Goal: Information Seeking & Learning: Learn about a topic

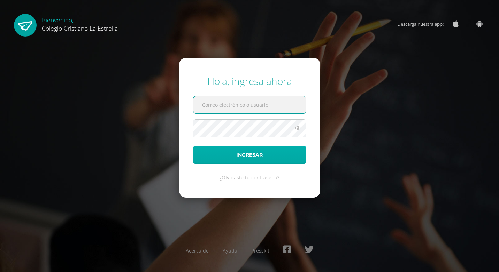
type input "896@laestrella.edu.gt"
click at [278, 153] on button "Ingresar" at bounding box center [249, 155] width 113 height 18
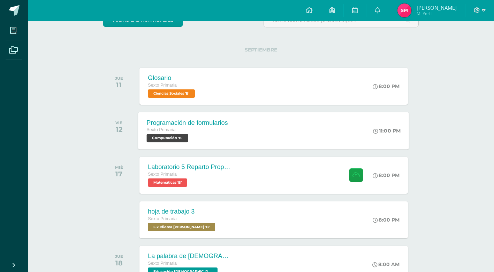
scroll to position [35, 0]
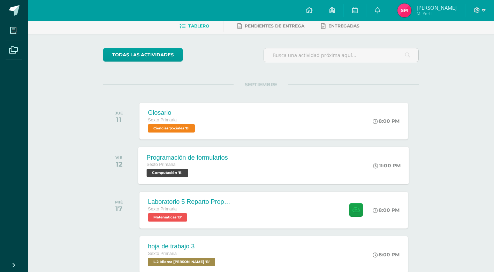
click at [177, 174] on span "Computación 'B'" at bounding box center [167, 173] width 41 height 8
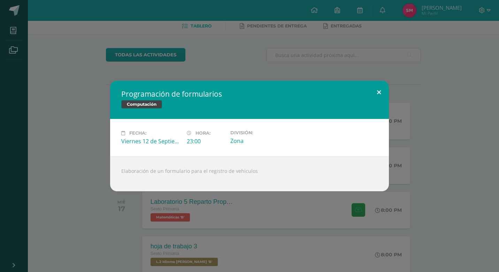
click at [379, 92] on button at bounding box center [379, 93] width 20 height 24
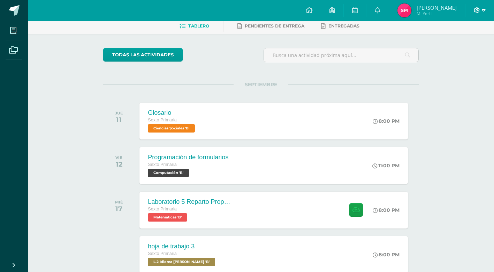
click at [484, 10] on icon at bounding box center [484, 10] width 4 height 6
click at [465, 49] on span "Cerrar sesión" at bounding box center [461, 47] width 31 height 7
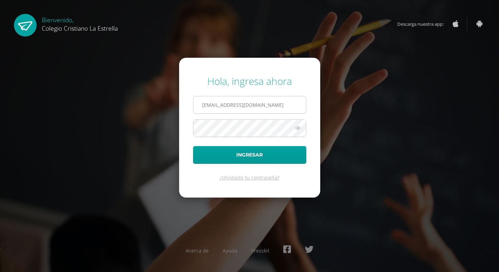
click at [261, 107] on input "896@laestrella.edu.gt" at bounding box center [249, 105] width 113 height 17
type input "892@laestrella.edu.gt"
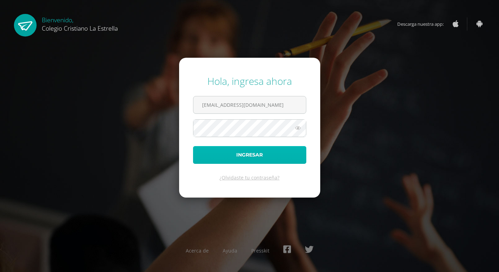
click at [245, 149] on button "Ingresar" at bounding box center [249, 155] width 113 height 18
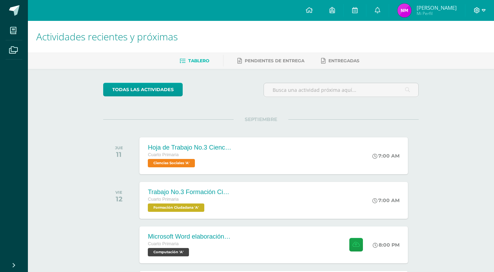
click at [483, 13] on icon at bounding box center [484, 10] width 4 height 6
click at [478, 49] on link "Cerrar sesión" at bounding box center [457, 48] width 55 height 10
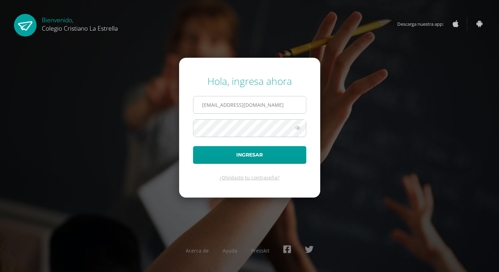
click at [301, 101] on input "892@laestrella.edu.gt" at bounding box center [249, 105] width 113 height 17
type input "896@laestrella.edu.gt"
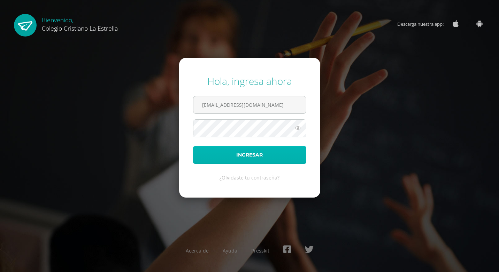
click at [292, 155] on button "Ingresar" at bounding box center [249, 155] width 113 height 18
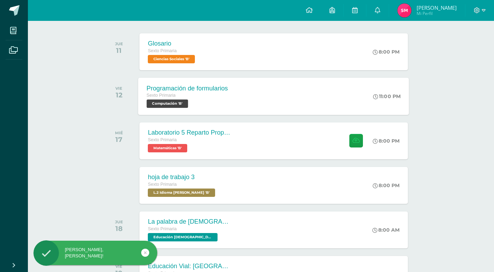
scroll to position [105, 0]
click at [364, 10] on link at bounding box center [355, 10] width 22 height 21
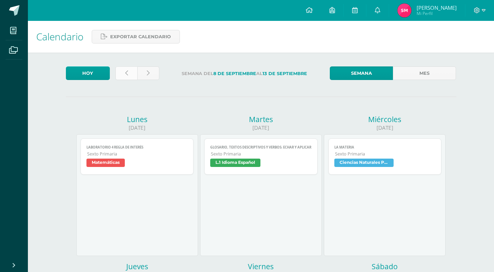
click at [132, 70] on link at bounding box center [126, 74] width 22 height 14
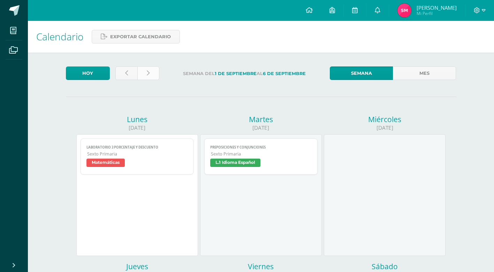
click at [156, 71] on link at bounding box center [148, 74] width 22 height 14
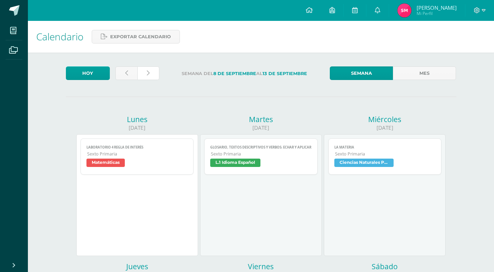
click at [156, 71] on link at bounding box center [148, 74] width 22 height 14
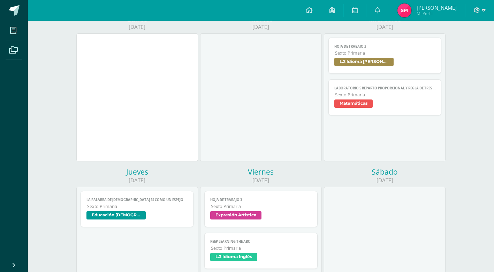
scroll to position [105, 0]
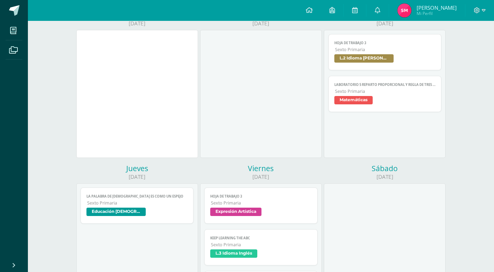
click at [375, 55] on span "L.2 Idioma [PERSON_NAME]" at bounding box center [363, 58] width 59 height 8
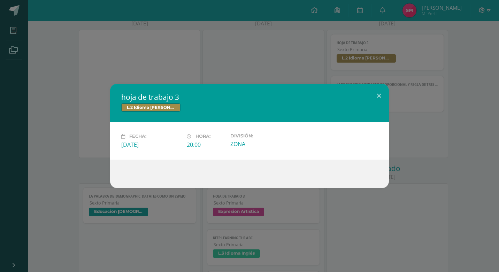
click at [234, 83] on div "hoja de trabajo 3 L.2 Idioma Maya Kaqchikel Fecha: Miércoles 17 de Septiembre H…" at bounding box center [249, 136] width 499 height 272
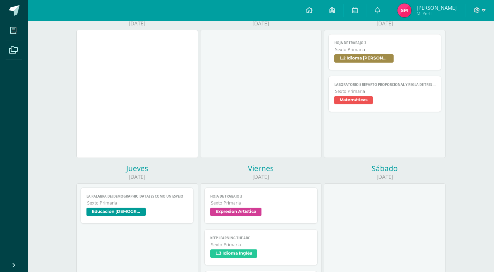
click at [364, 97] on span "Matemáticas" at bounding box center [353, 100] width 38 height 8
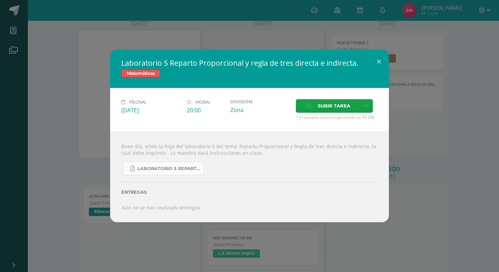
click at [190, 165] on link "Laboratorio 5 Reparto Proporcional.pdf" at bounding box center [163, 169] width 81 height 14
click at [101, 102] on div "Laboratorio 5 Reparto Proporcional y regla de tres directa e indirecta. Matemát…" at bounding box center [249, 136] width 493 height 172
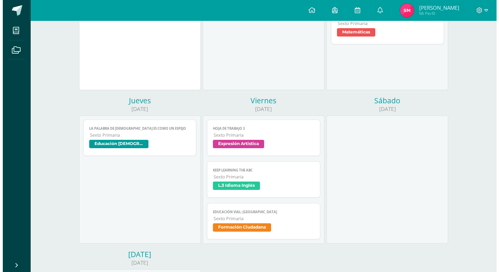
scroll to position [174, 0]
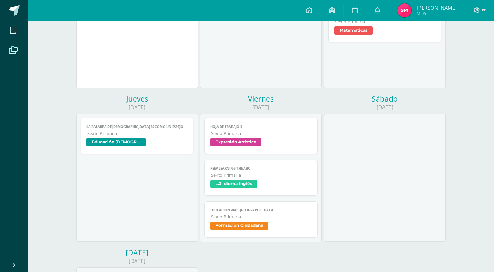
click at [173, 128] on span "La palabra de Dios es como un espejo" at bounding box center [136, 127] width 101 height 5
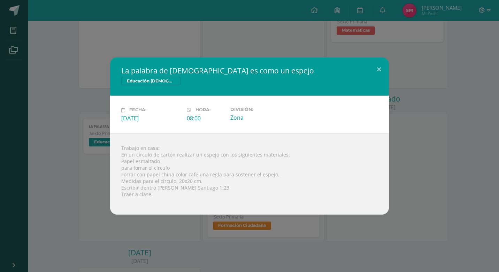
drag, startPoint x: 82, startPoint y: 149, endPoint x: 91, endPoint y: 149, distance: 9.4
click at [82, 149] on div "La palabra de Dios es como un espejo Educación Cristiana Fecha: Jueves 18 de Se…" at bounding box center [249, 135] width 493 height 157
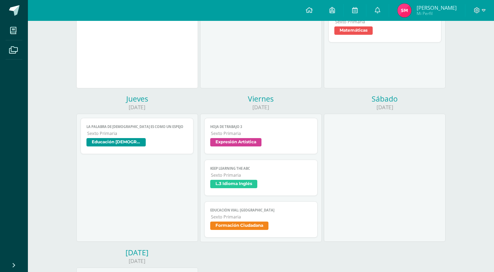
click at [274, 132] on span "Sexto Primaria" at bounding box center [261, 134] width 101 height 6
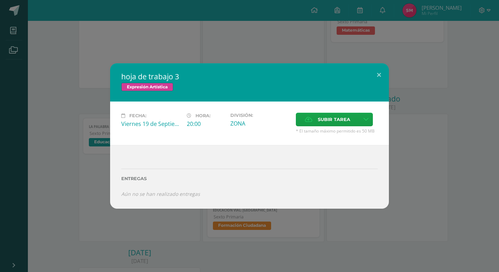
drag, startPoint x: 83, startPoint y: 151, endPoint x: 86, endPoint y: 150, distance: 3.6
click at [84, 151] on div "hoja de trabajo 3 Expresión Artística Fecha: Viernes 19 de Septiembre Hora: 20:…" at bounding box center [249, 136] width 493 height 146
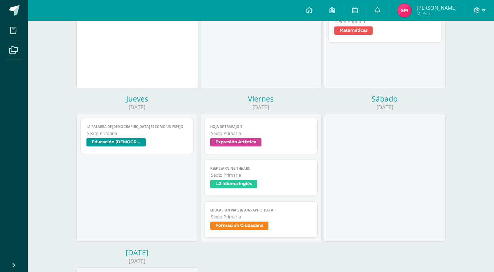
click at [243, 179] on link "KEEP LEARNING THE ABC Sexto Primaria L.3 Idioma Inglés" at bounding box center [260, 178] width 113 height 36
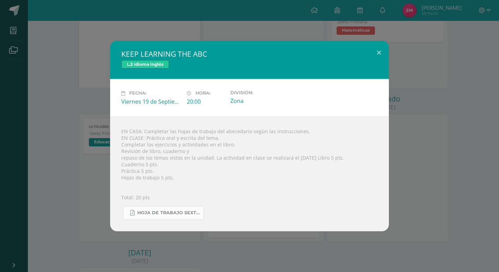
click at [152, 216] on span "Hoja de trabajo SEXTO3.pdf" at bounding box center [168, 213] width 63 height 6
drag, startPoint x: 123, startPoint y: 107, endPoint x: 113, endPoint y: 106, distance: 10.2
click at [113, 106] on div "Fecha: Viernes 19 de Septiembre Hora: 20:00 División: Zona" at bounding box center [249, 97] width 279 height 37
drag, startPoint x: 113, startPoint y: 106, endPoint x: 68, endPoint y: 100, distance: 45.4
click at [68, 100] on div "KEEP LEARNING THE ABC L.3 Idioma Inglés Fecha: Viernes 19 de Septiembre Hora: 2…" at bounding box center [249, 136] width 493 height 191
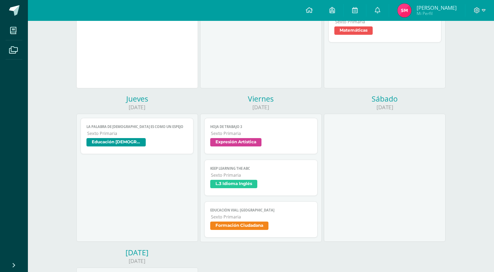
click at [214, 213] on span "Educación Vial: El Pasajero" at bounding box center [260, 210] width 101 height 5
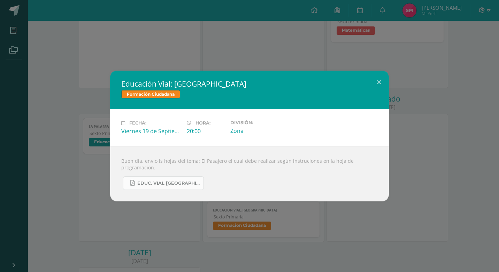
click at [197, 182] on span "Educ. Vial El Pasajero.pdf" at bounding box center [168, 184] width 63 height 6
click at [92, 45] on div "Educación Vial: El Pasajero Formación Ciudadana Fecha: Viernes 19 de Septiembre…" at bounding box center [249, 136] width 499 height 272
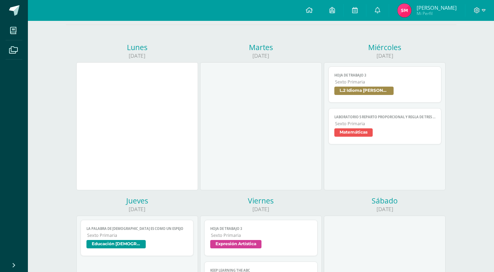
scroll to position [0, 0]
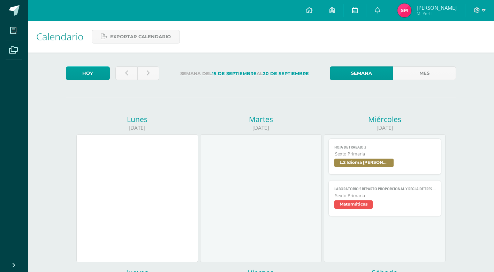
click at [356, 14] on link at bounding box center [355, 10] width 22 height 21
